Goal: Transaction & Acquisition: Purchase product/service

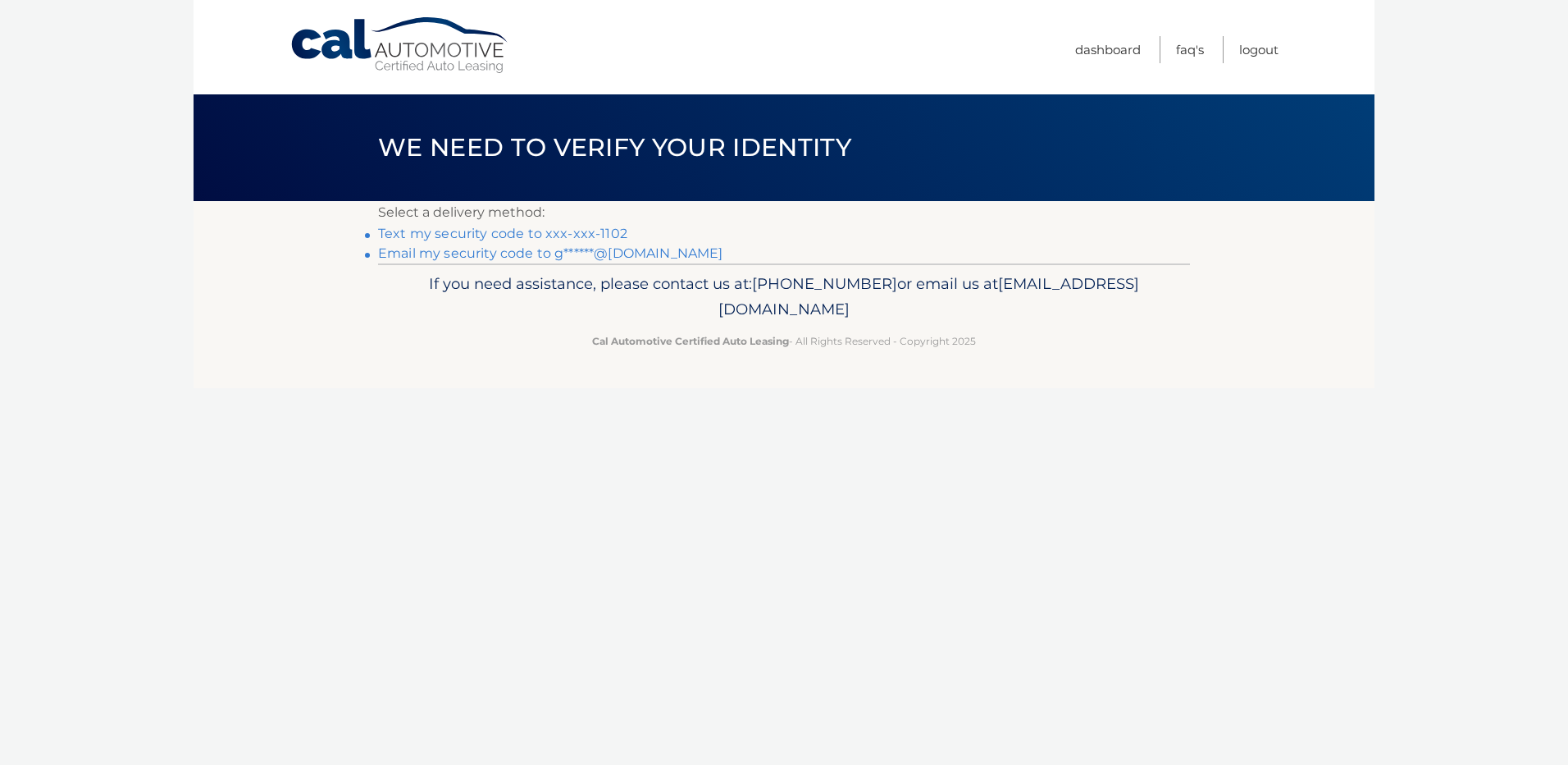
click at [566, 233] on link "Text my security code to xxx-xxx-1102" at bounding box center [502, 233] width 249 height 16
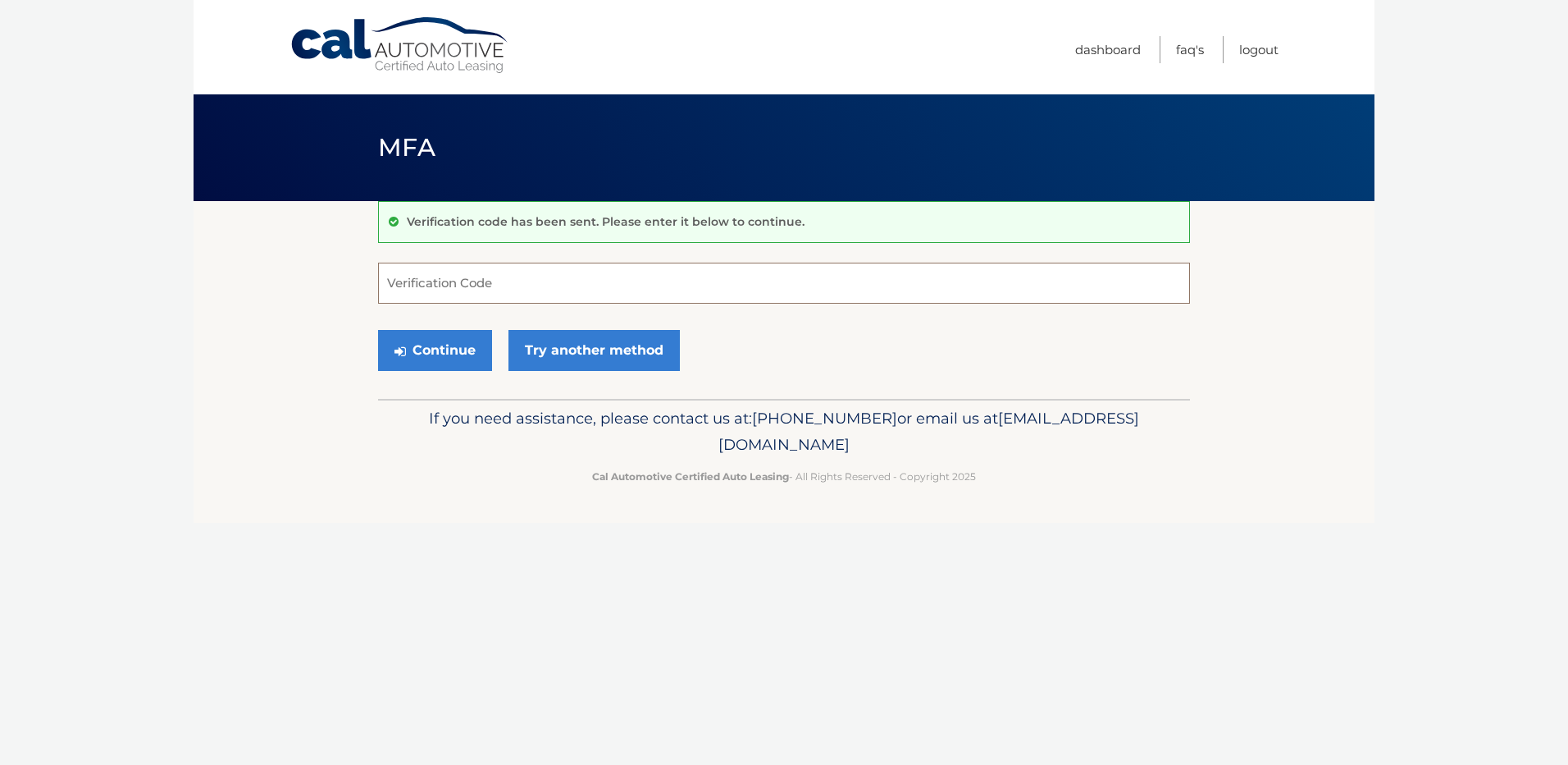
click at [509, 284] on input "Verification Code" at bounding box center [783, 283] width 812 height 41
type input "411891"
click at [440, 344] on button "Continue" at bounding box center [435, 350] width 114 height 41
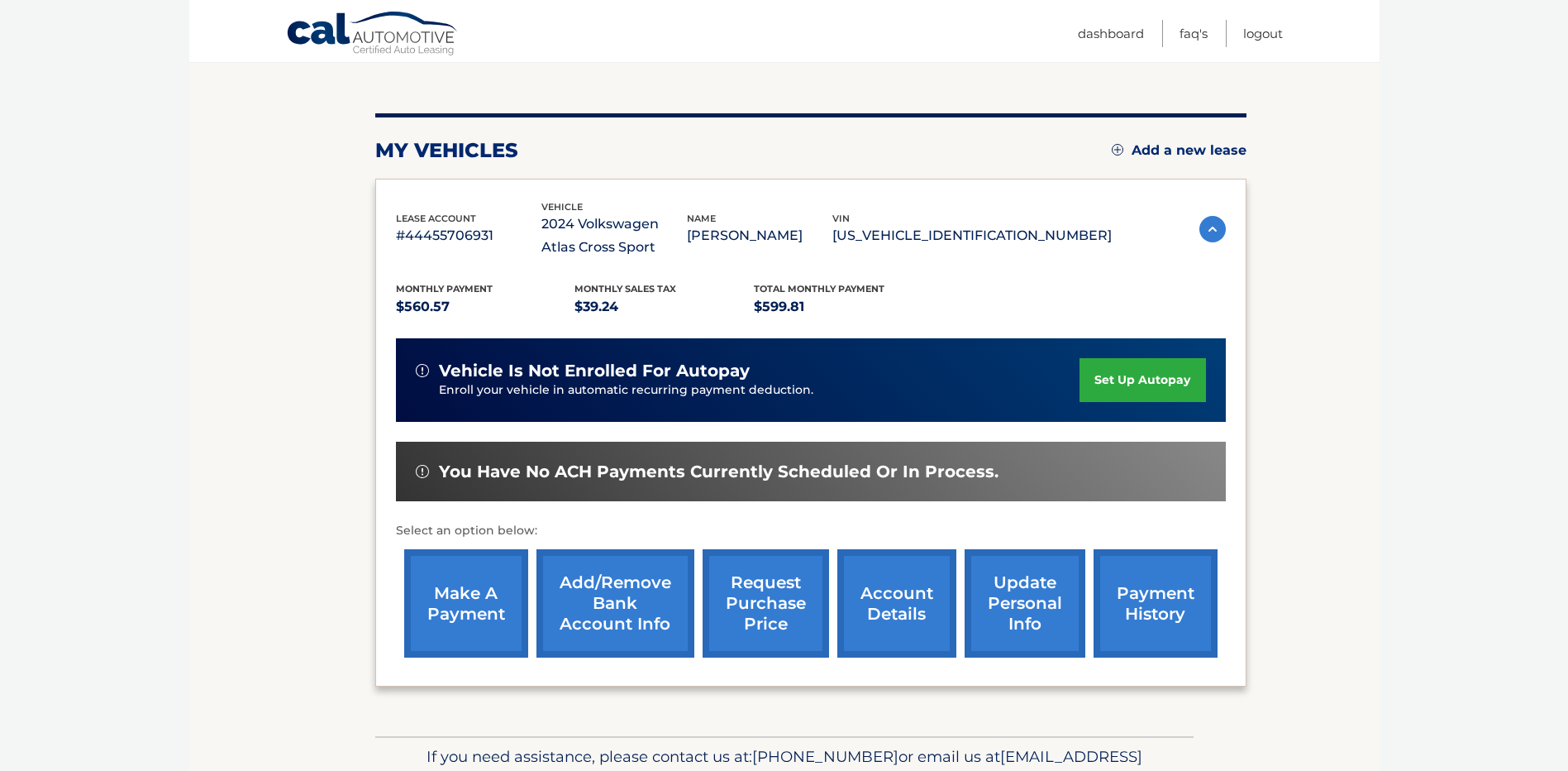
scroll to position [165, 0]
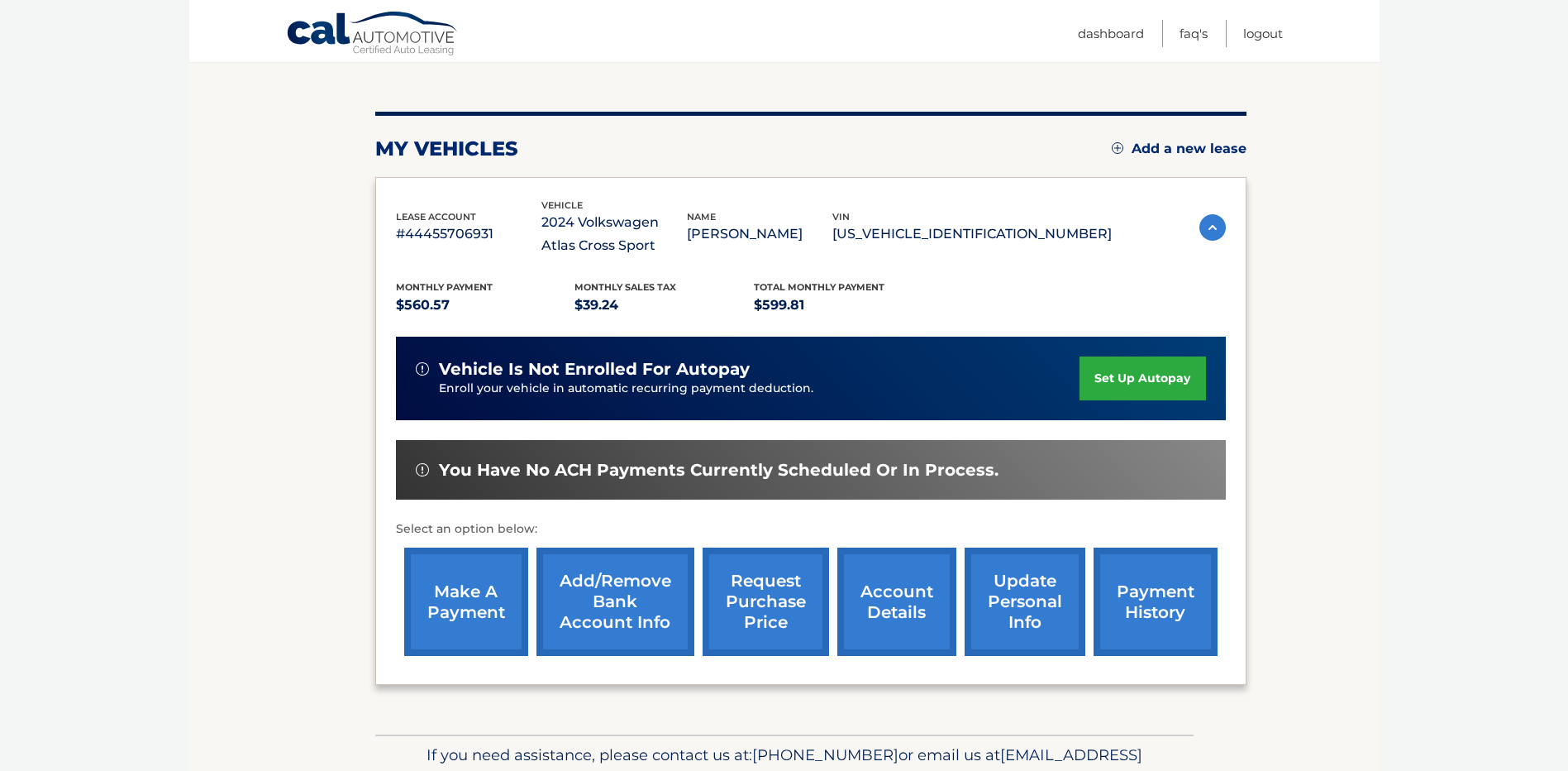
click at [468, 605] on link "make a payment" at bounding box center [466, 602] width 124 height 108
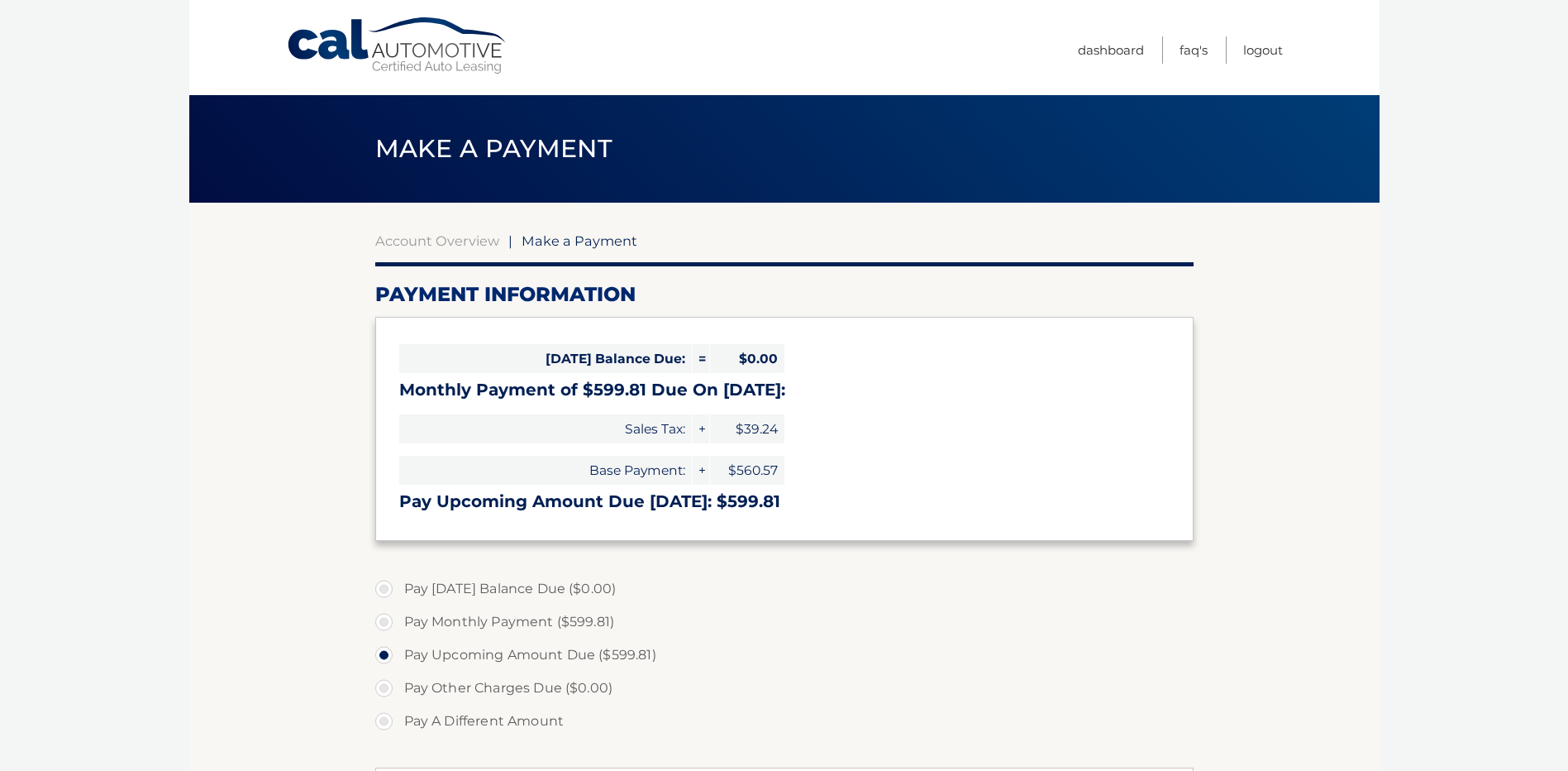
select select "NTE4MzFmNzgtMmUwMS00OTI4LWJiZDMtYTUzOGFlNTY3YjQ4"
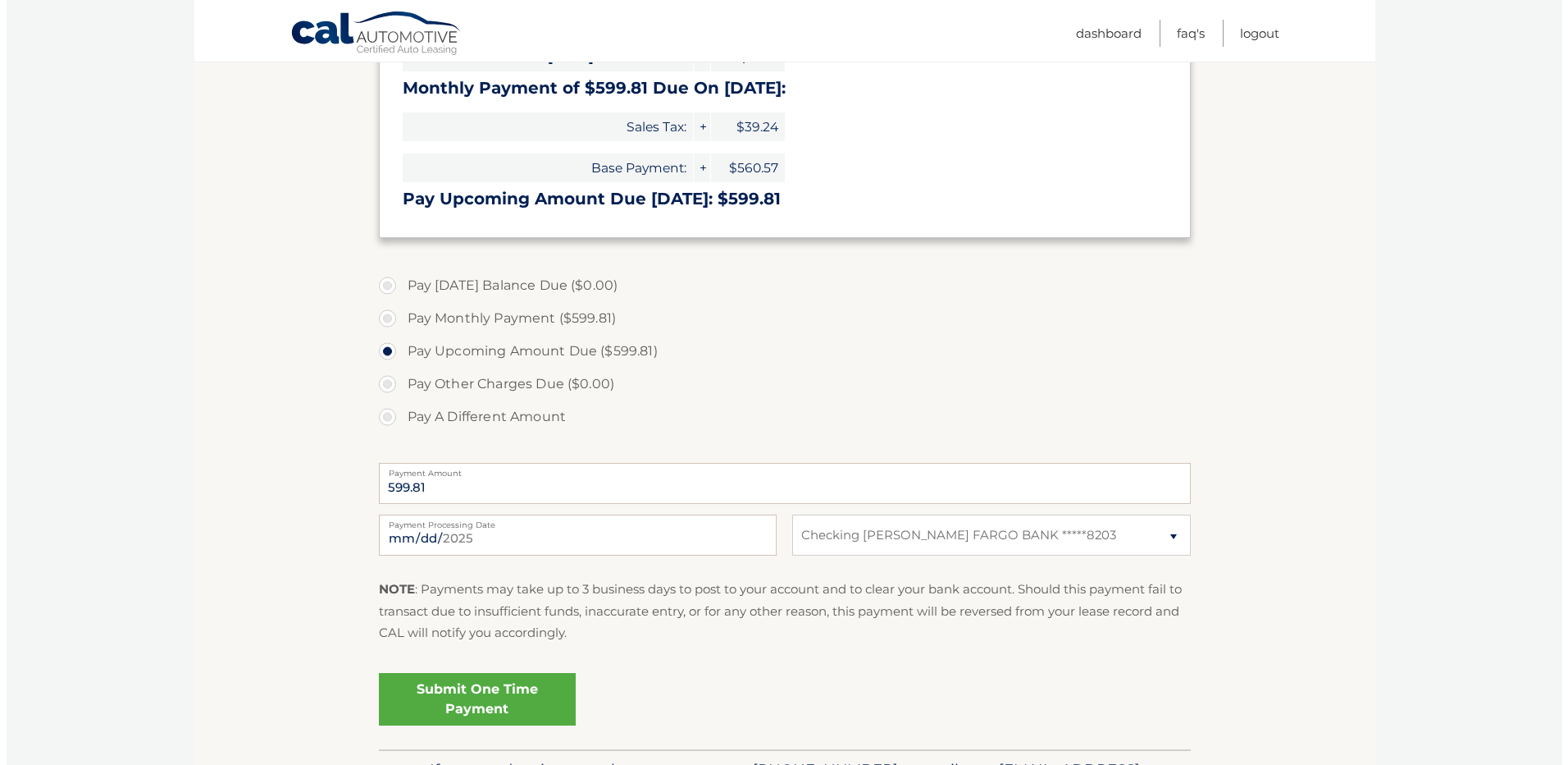
scroll to position [328, 0]
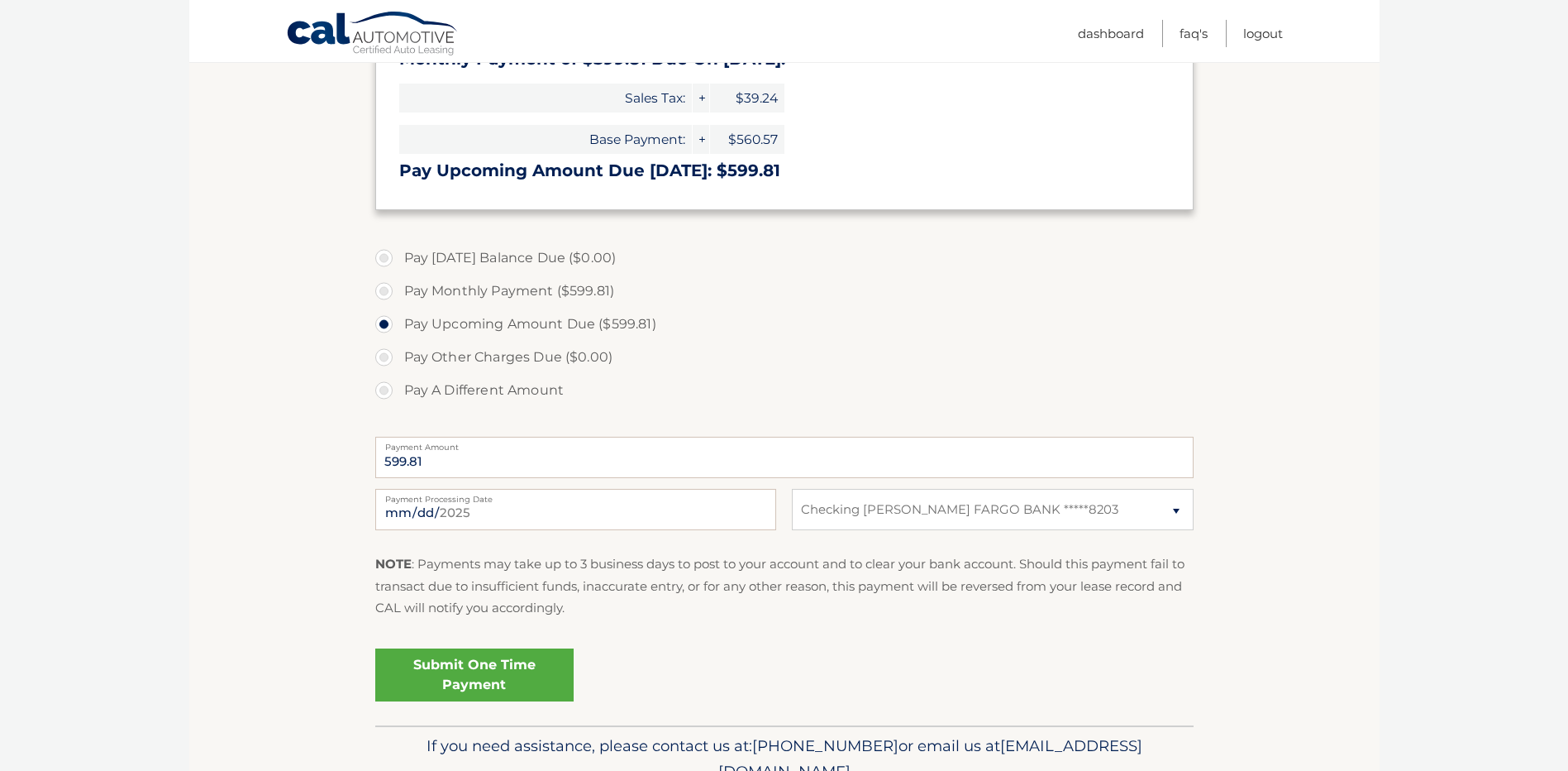
click at [550, 680] on link "Submit One Time Payment" at bounding box center [475, 675] width 198 height 53
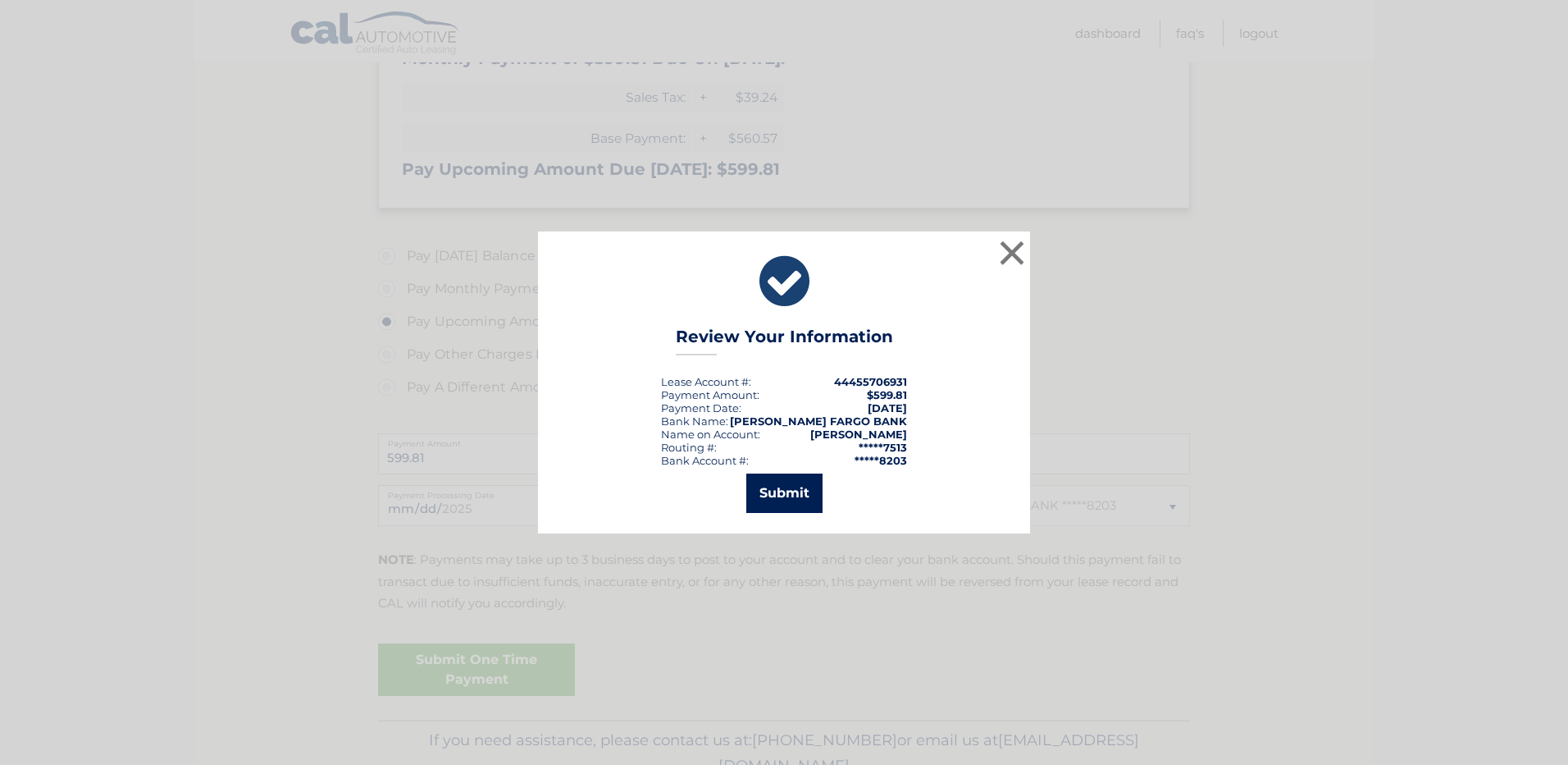
click at [786, 500] on button "Submit" at bounding box center [784, 493] width 76 height 39
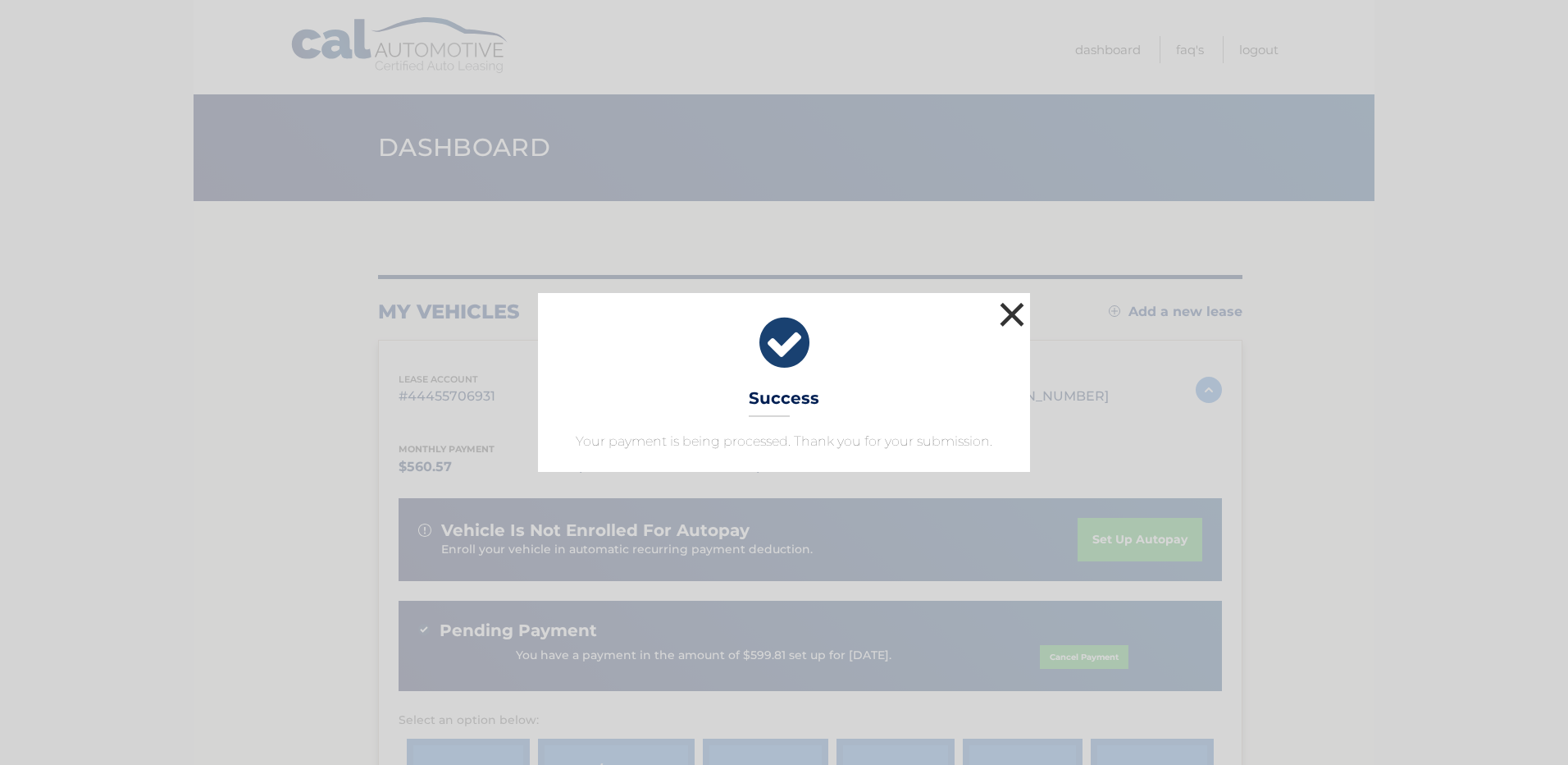
click at [1010, 321] on button "×" at bounding box center [1011, 314] width 33 height 33
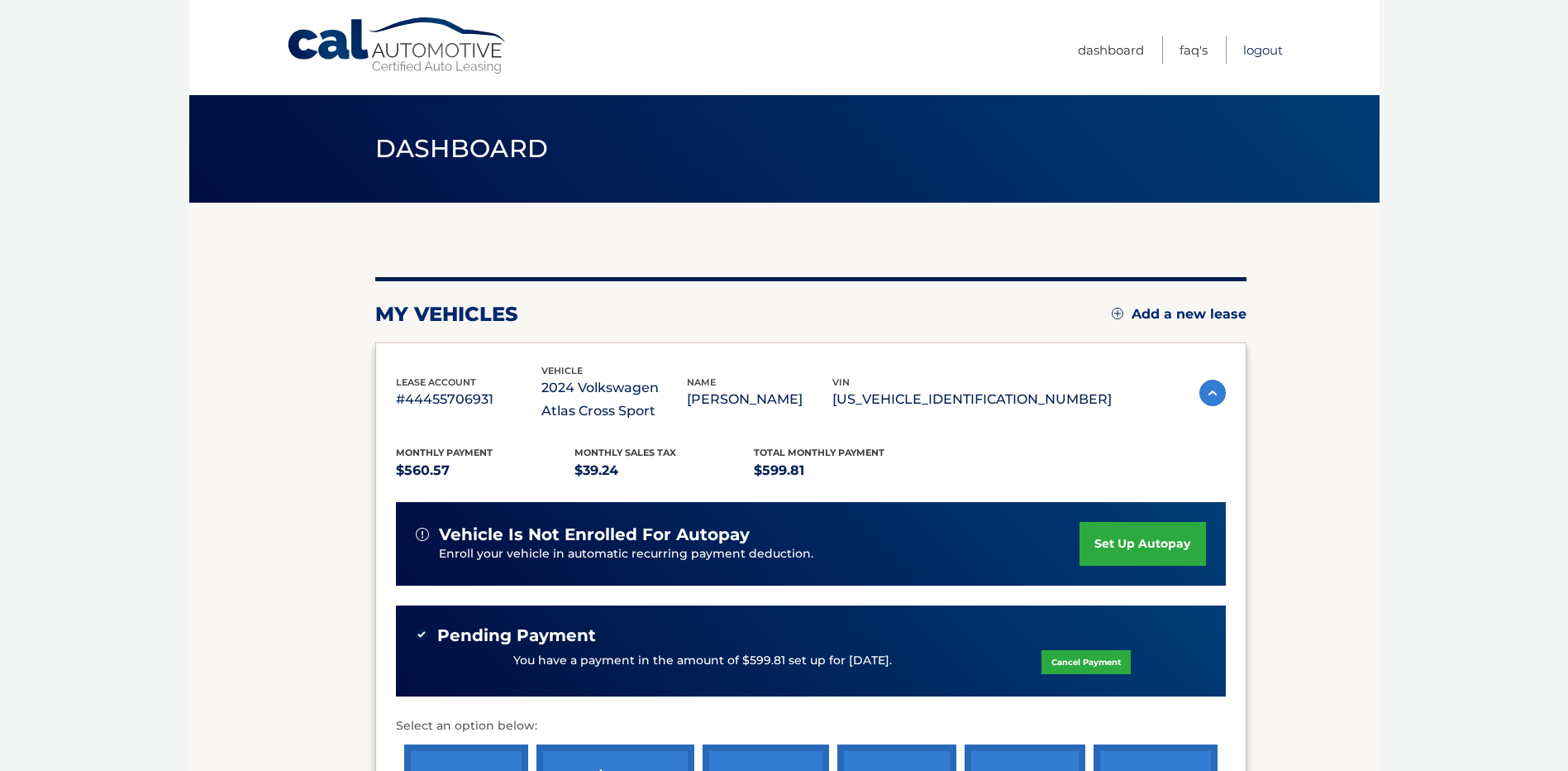
click at [1271, 52] on link "Logout" at bounding box center [1263, 50] width 40 height 27
